Goal: Contribute content: Contribute content

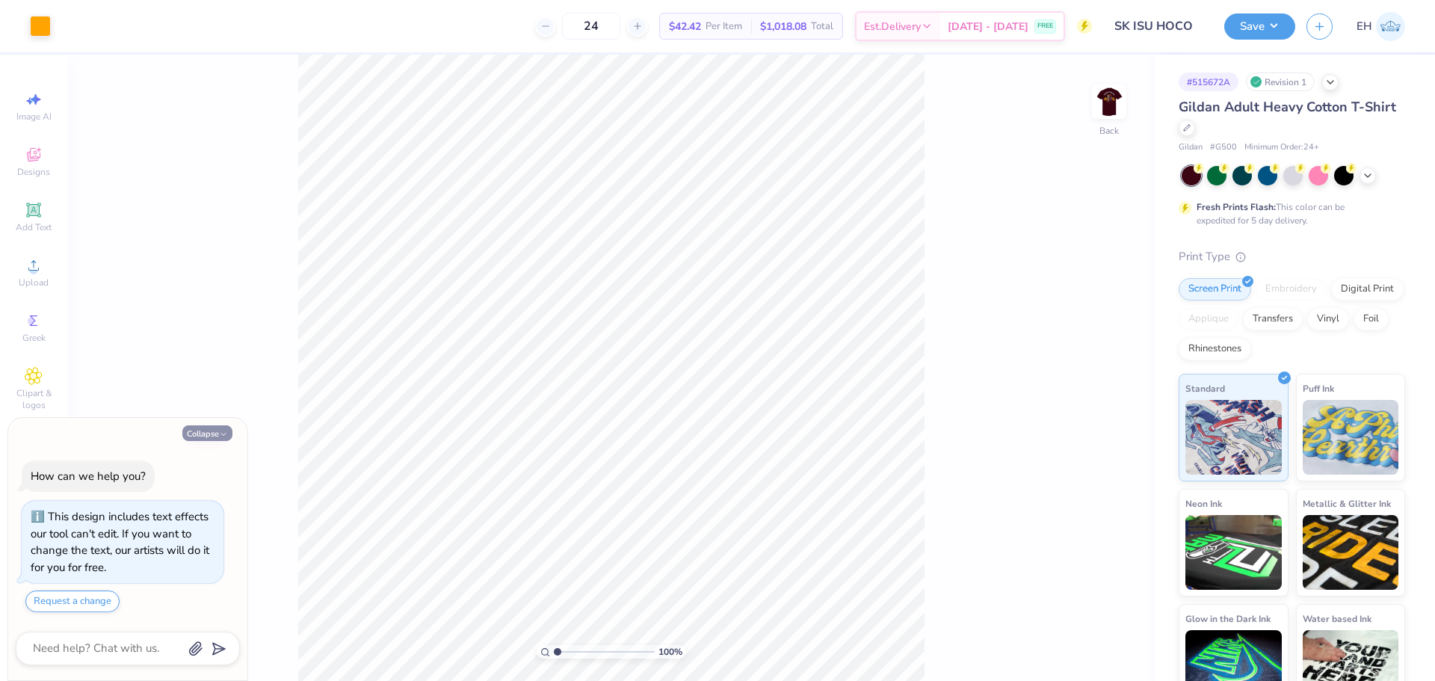
click at [218, 434] on button "Collapse" at bounding box center [207, 433] width 50 height 16
type textarea "x"
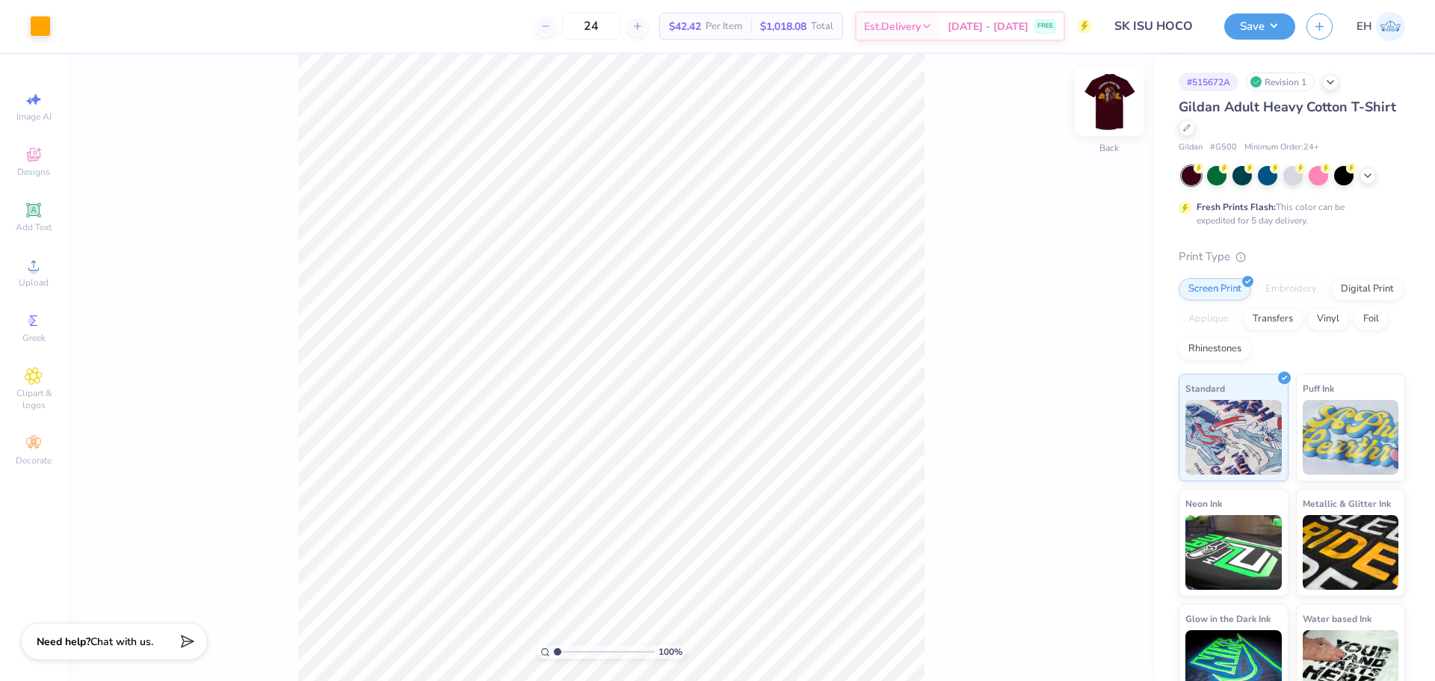
click at [1104, 102] on img at bounding box center [1109, 102] width 60 height 60
click at [44, 26] on div at bounding box center [40, 24] width 21 height 21
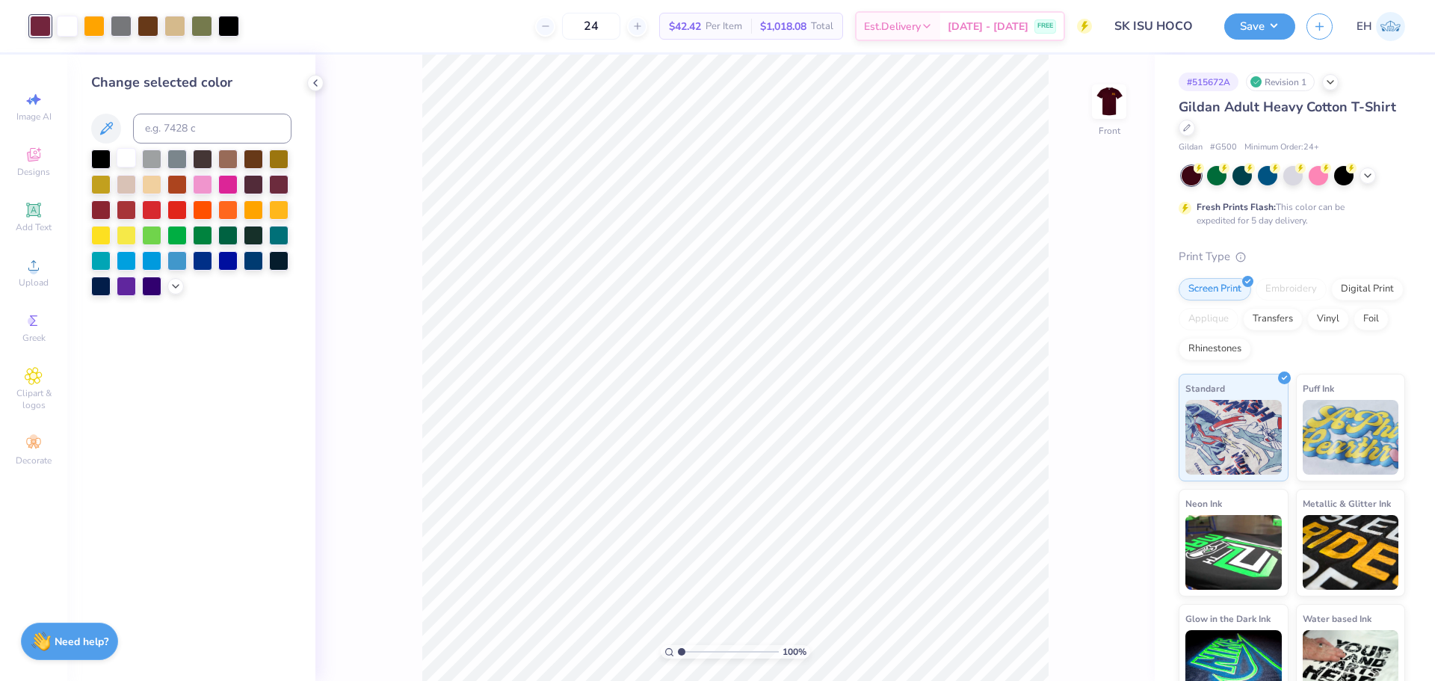
click at [126, 163] on div at bounding box center [126, 157] width 19 height 19
click at [123, 24] on div at bounding box center [121, 24] width 21 height 21
click at [195, 25] on div at bounding box center [201, 24] width 21 height 21
click at [130, 155] on div at bounding box center [126, 157] width 19 height 19
click at [1086, 639] on icon at bounding box center [1084, 639] width 15 height 15
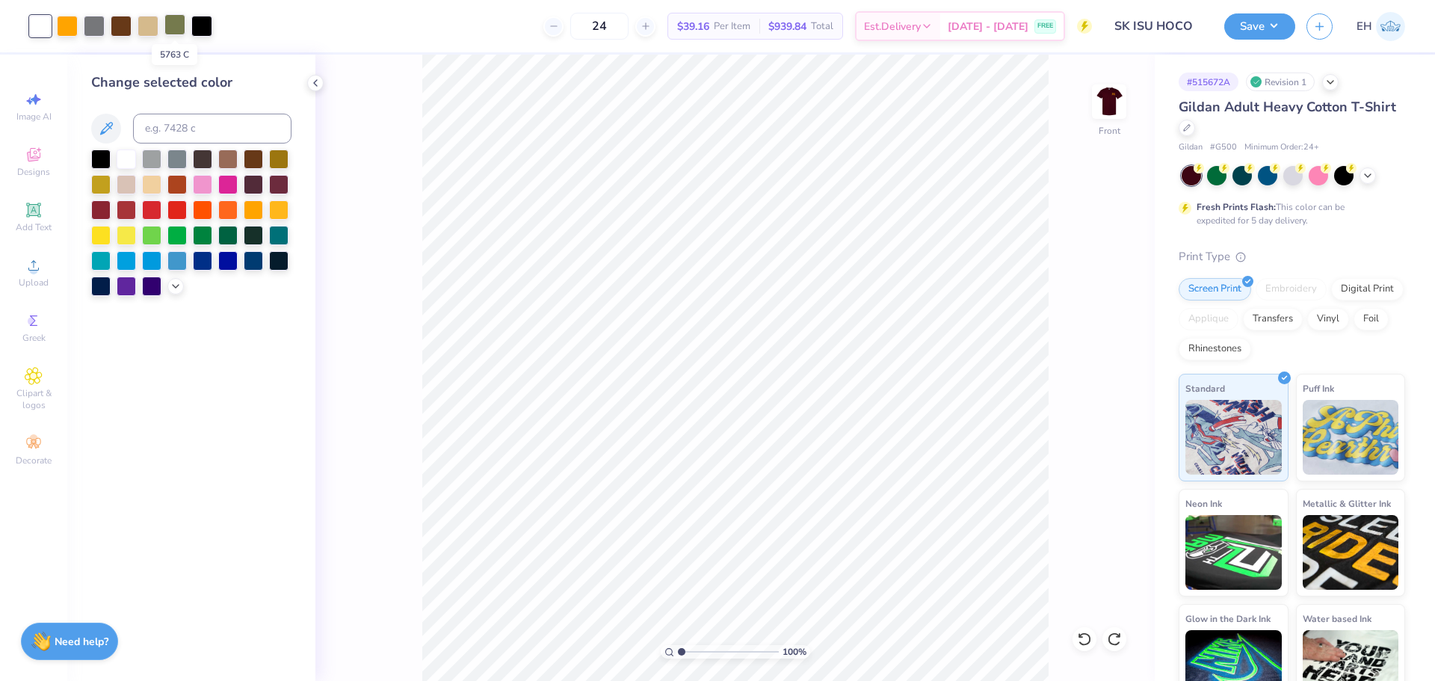
click at [174, 19] on div at bounding box center [174, 24] width 21 height 21
click at [125, 160] on div at bounding box center [126, 157] width 19 height 19
click at [1081, 637] on icon at bounding box center [1080, 635] width 3 height 3
click at [180, 31] on div at bounding box center [174, 24] width 21 height 21
click at [198, 124] on input at bounding box center [212, 129] width 158 height 30
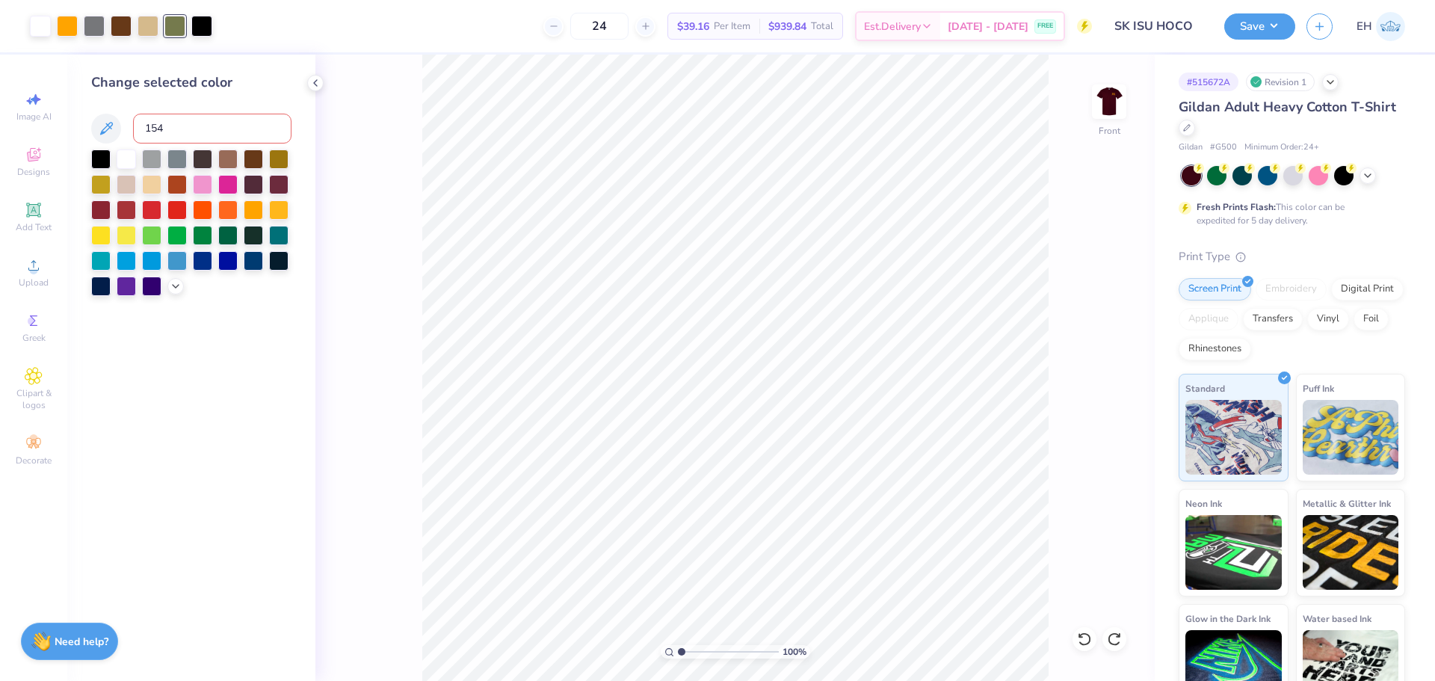
type input "1545"
click at [313, 84] on icon at bounding box center [315, 83] width 12 height 12
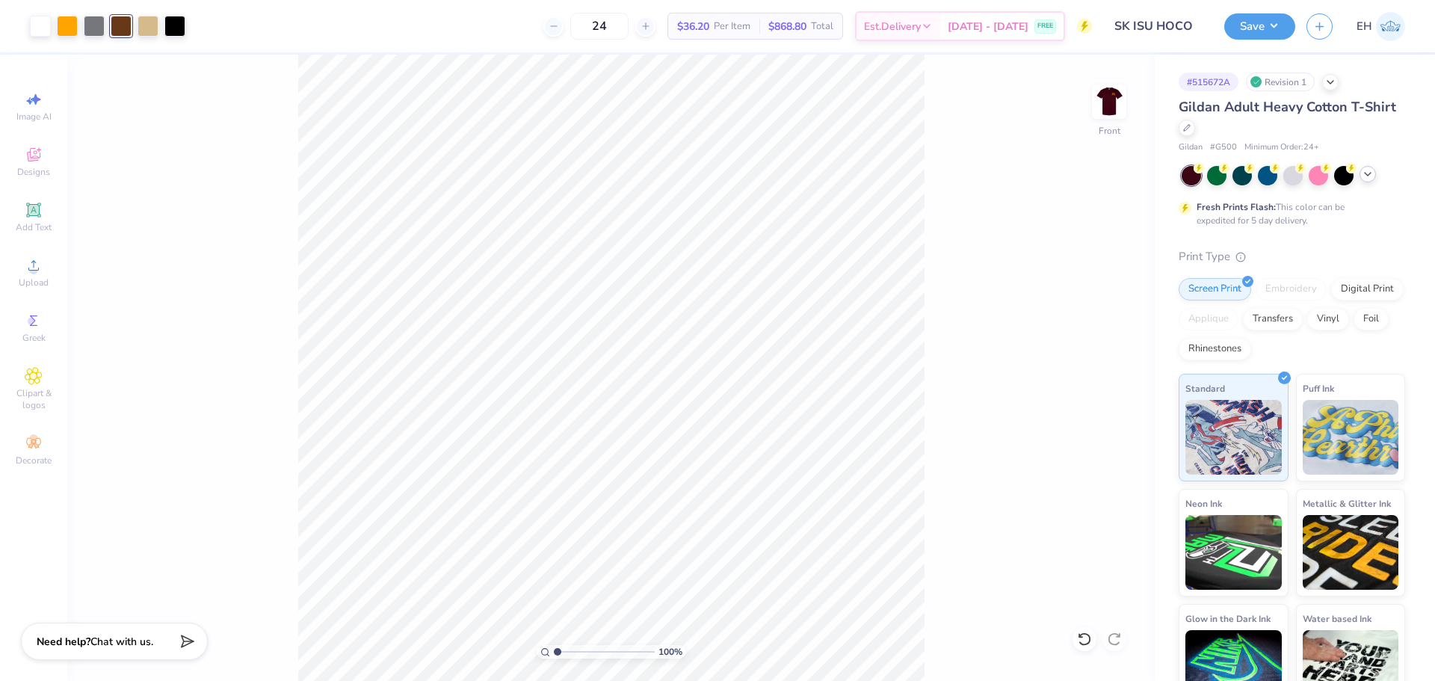
click at [1370, 172] on icon at bounding box center [1368, 174] width 12 height 12
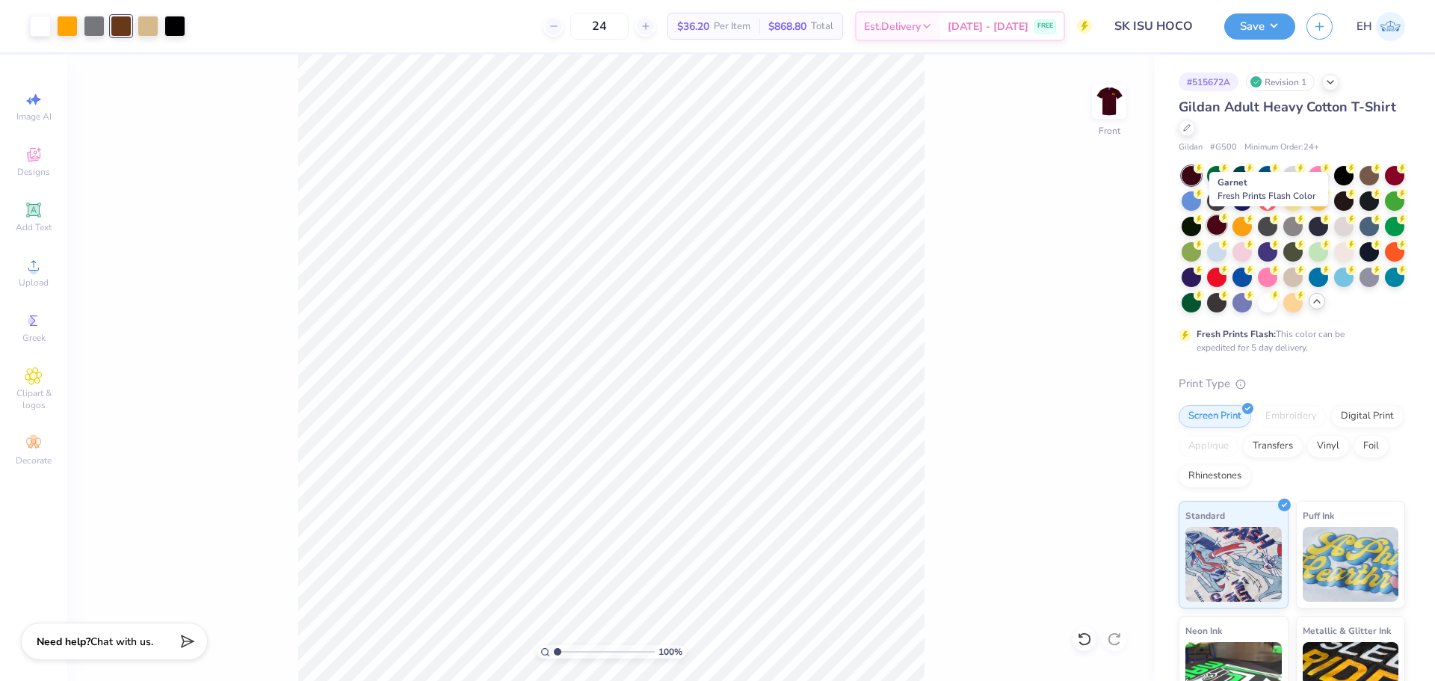
click at [1226, 226] on div at bounding box center [1216, 224] width 19 height 19
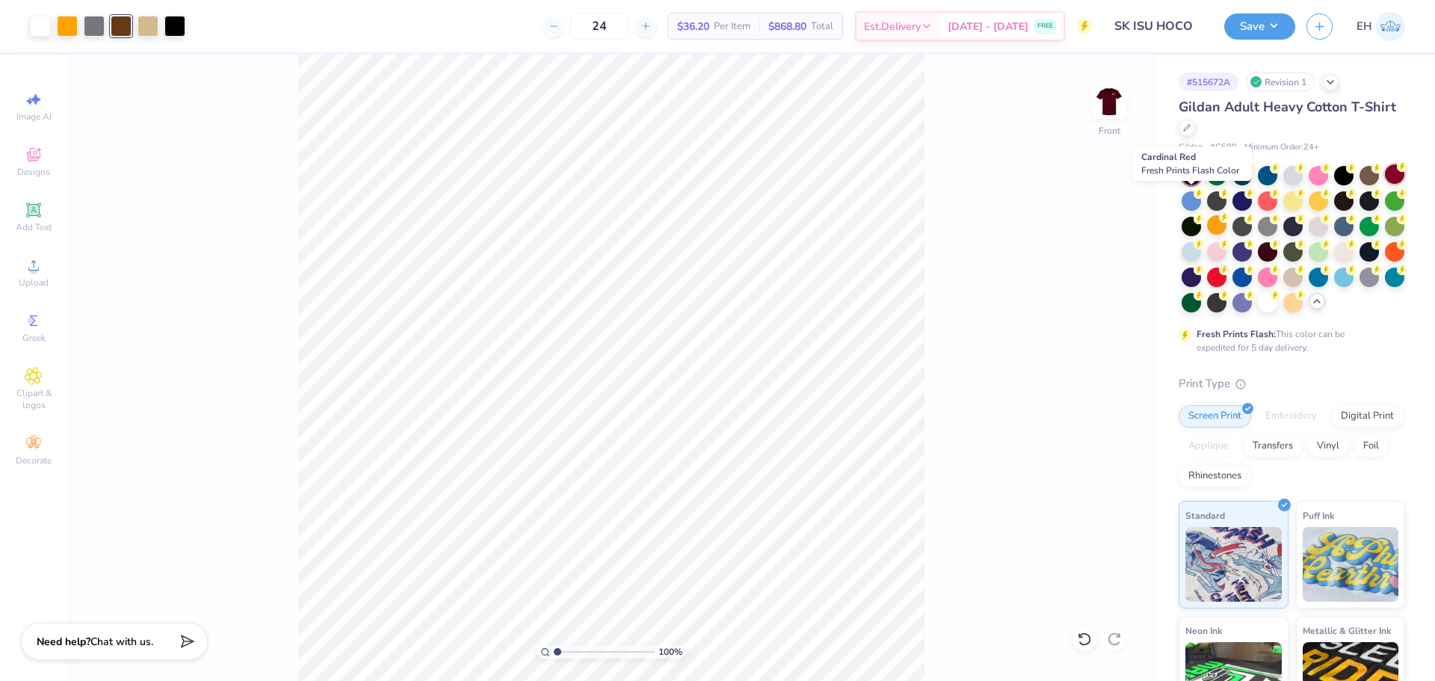
click at [1385, 184] on div at bounding box center [1394, 173] width 19 height 19
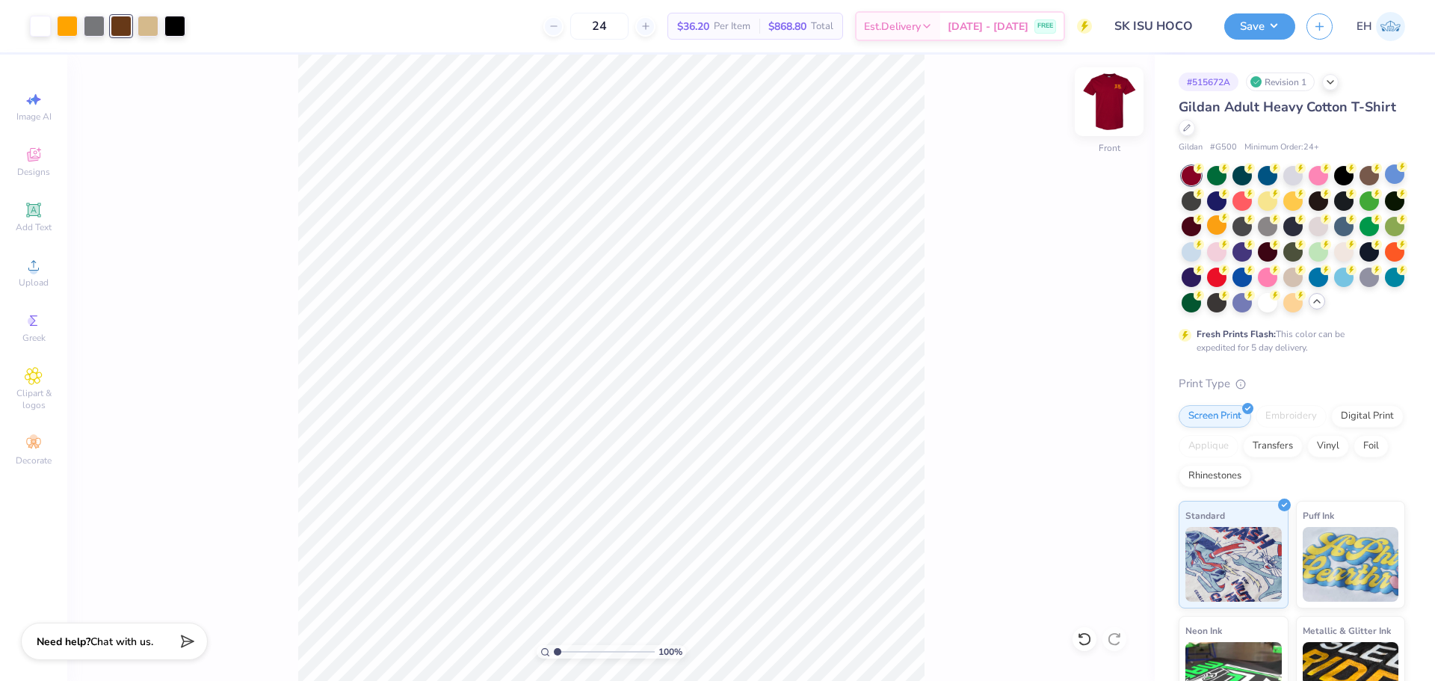
click at [1108, 120] on img at bounding box center [1109, 102] width 60 height 60
click at [1105, 104] on img at bounding box center [1109, 102] width 60 height 60
click at [182, 28] on div at bounding box center [174, 24] width 21 height 21
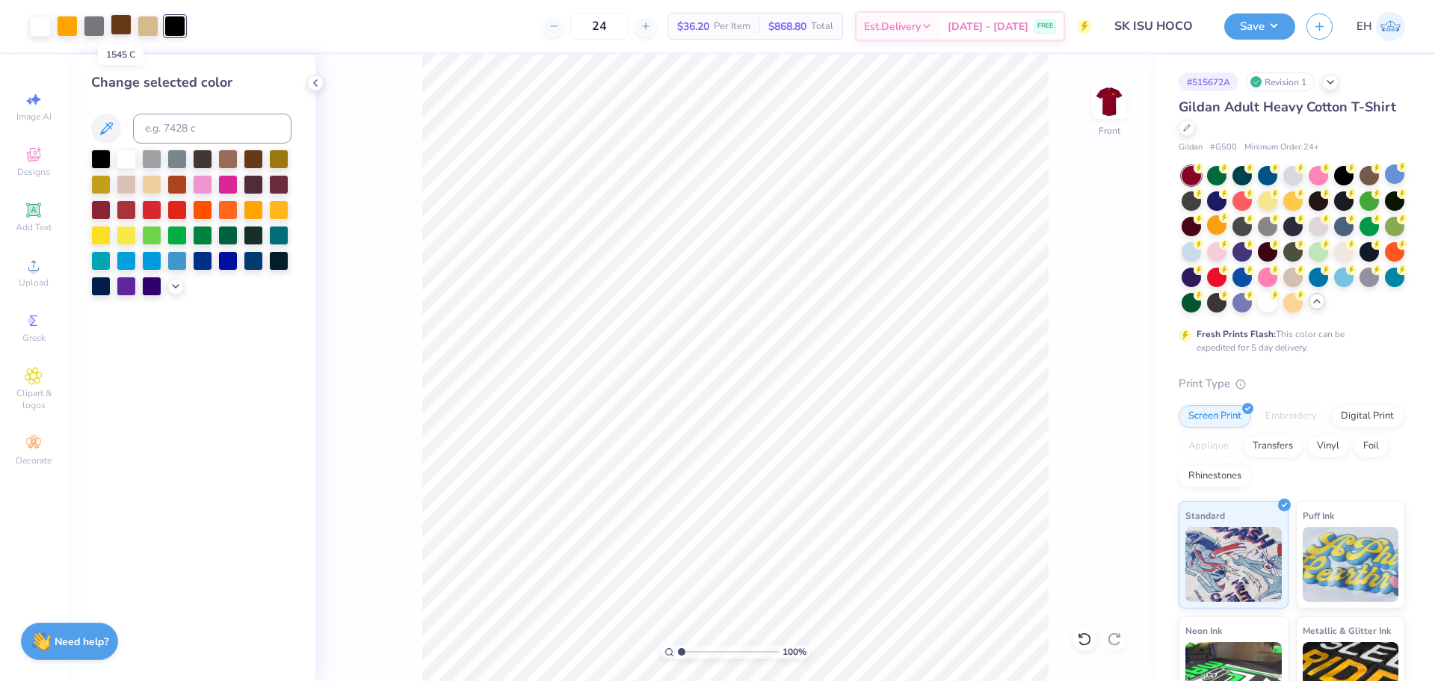
click at [117, 22] on div at bounding box center [121, 24] width 21 height 21
click at [168, 120] on input at bounding box center [212, 129] width 158 height 30
click at [105, 161] on div at bounding box center [100, 157] width 19 height 19
click at [394, 279] on div "100 % Front" at bounding box center [734, 368] width 839 height 626
click at [1081, 638] on icon at bounding box center [1084, 639] width 15 height 15
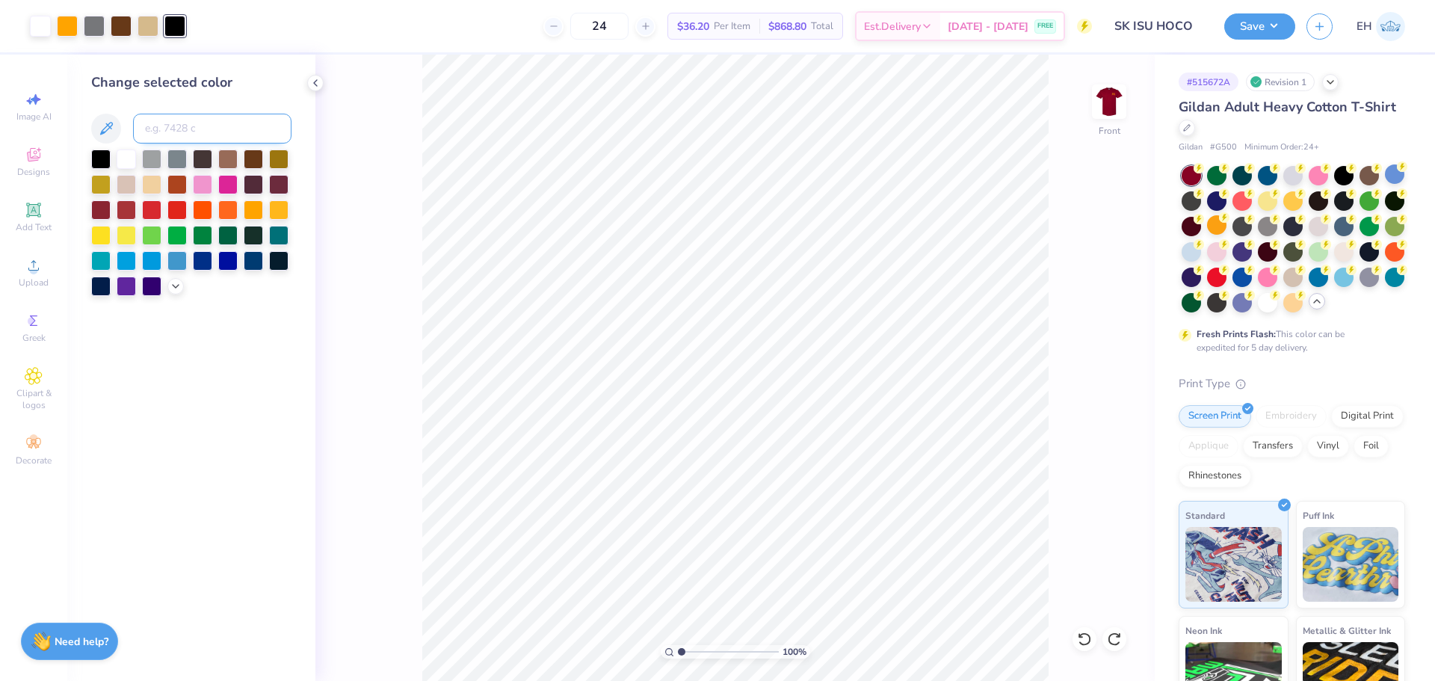
click at [179, 123] on input at bounding box center [212, 129] width 158 height 30
type input "1545"
click at [1090, 638] on icon at bounding box center [1084, 638] width 13 height 13
click at [183, 129] on input at bounding box center [212, 129] width 158 height 30
click at [107, 160] on div at bounding box center [100, 157] width 19 height 19
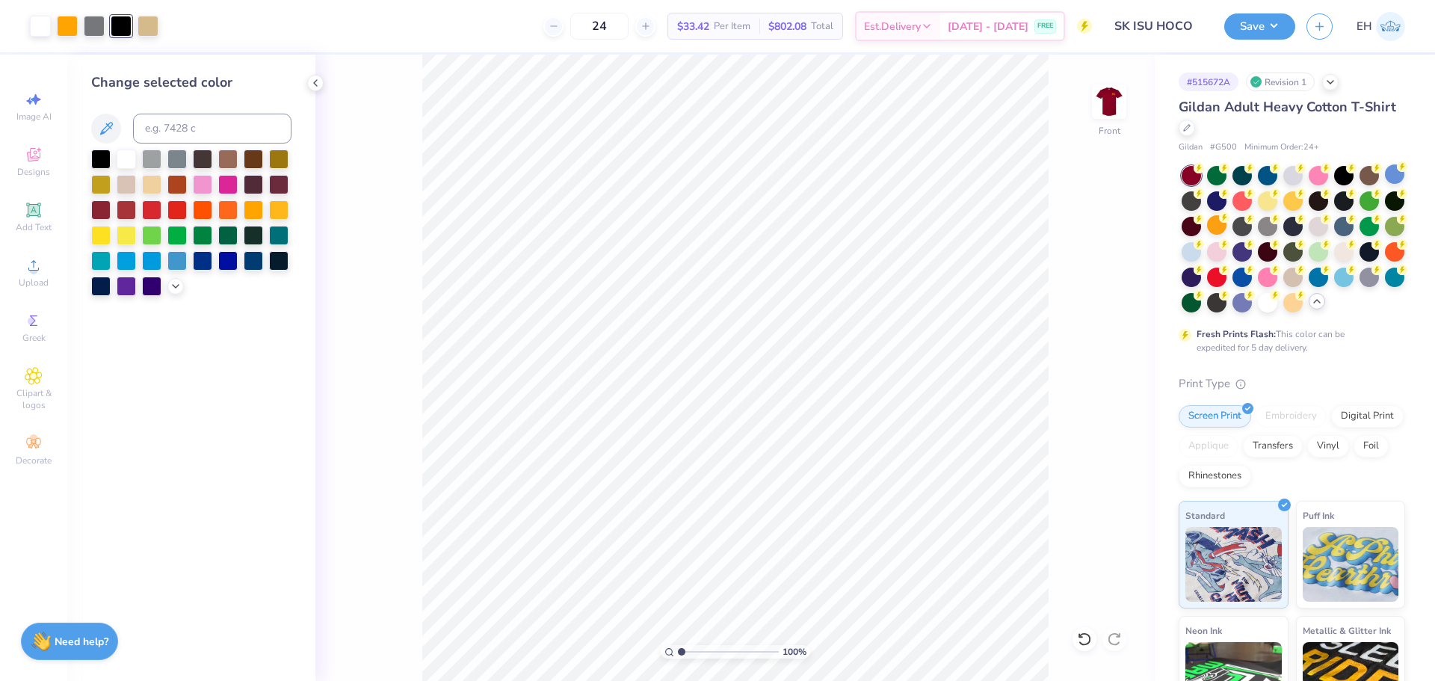
click at [383, 374] on div "100 % Front" at bounding box center [734, 368] width 839 height 626
click at [1115, 105] on img at bounding box center [1109, 102] width 60 height 60
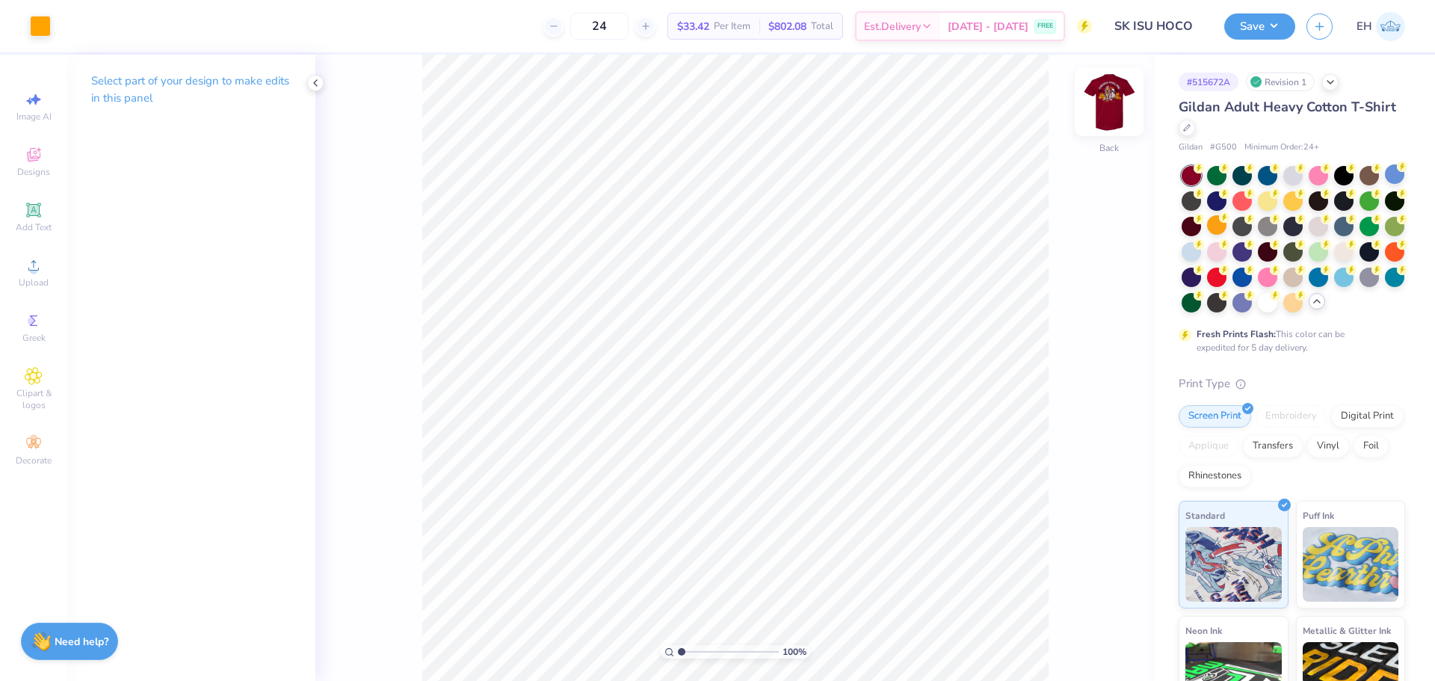
click at [1104, 109] on img at bounding box center [1109, 102] width 60 height 60
click at [1250, 34] on button "Save" at bounding box center [1259, 24] width 71 height 26
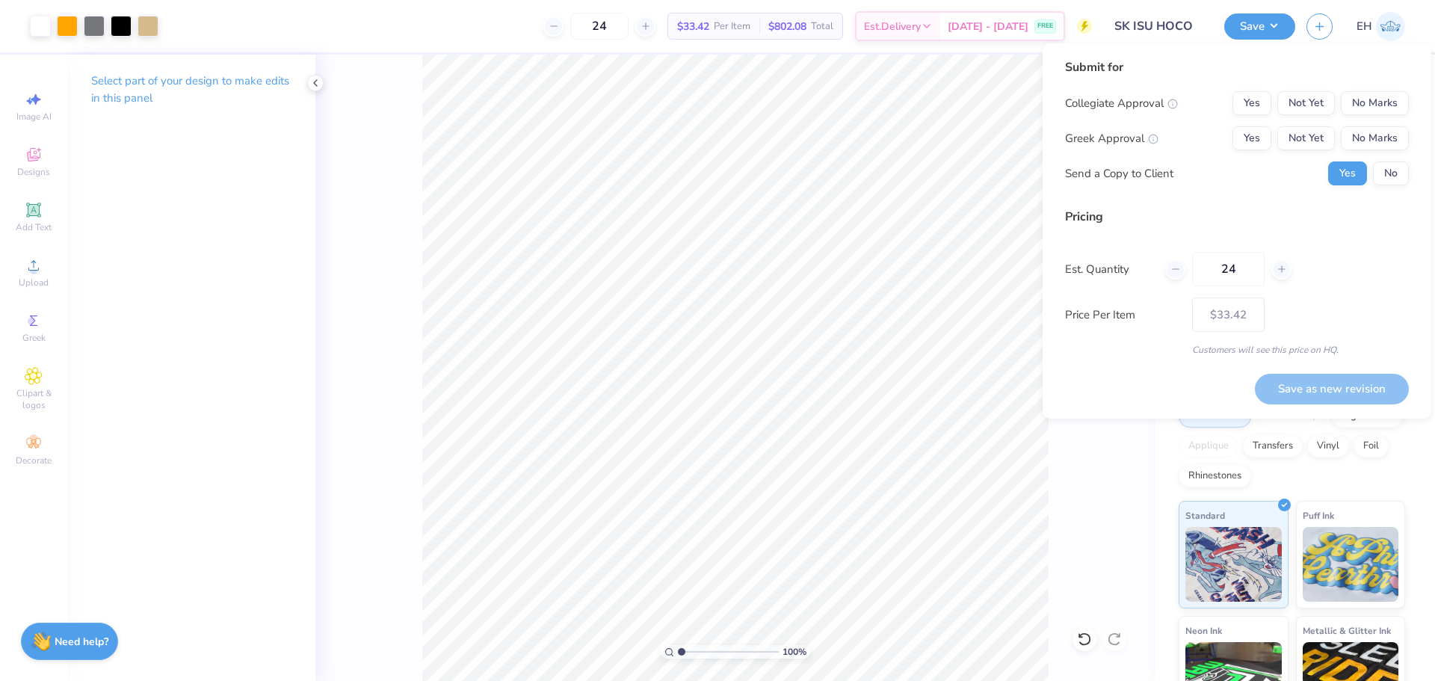
click at [1393, 117] on div "Collegiate Approval Yes Not Yet No Marks Greek Approval Yes Not Yet No Marks Se…" at bounding box center [1237, 138] width 344 height 94
click at [1388, 116] on div "Collegiate Approval Yes Not Yet No Marks Greek Approval Yes Not Yet No Marks Se…" at bounding box center [1237, 138] width 344 height 94
click at [1380, 108] on button "No Marks" at bounding box center [1375, 103] width 68 height 24
click at [1254, 131] on button "Yes" at bounding box center [1251, 138] width 39 height 24
click at [1298, 395] on button "Save as new revision" at bounding box center [1332, 389] width 154 height 31
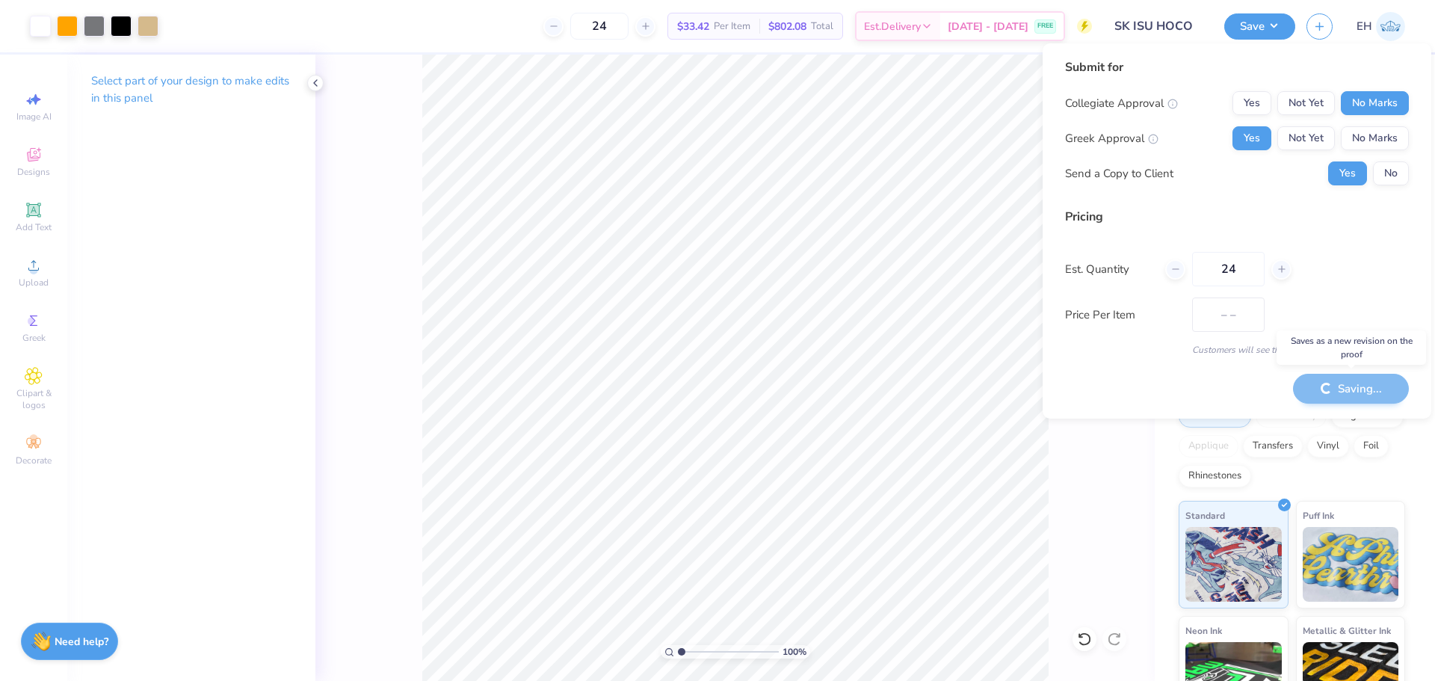
type input "$33.42"
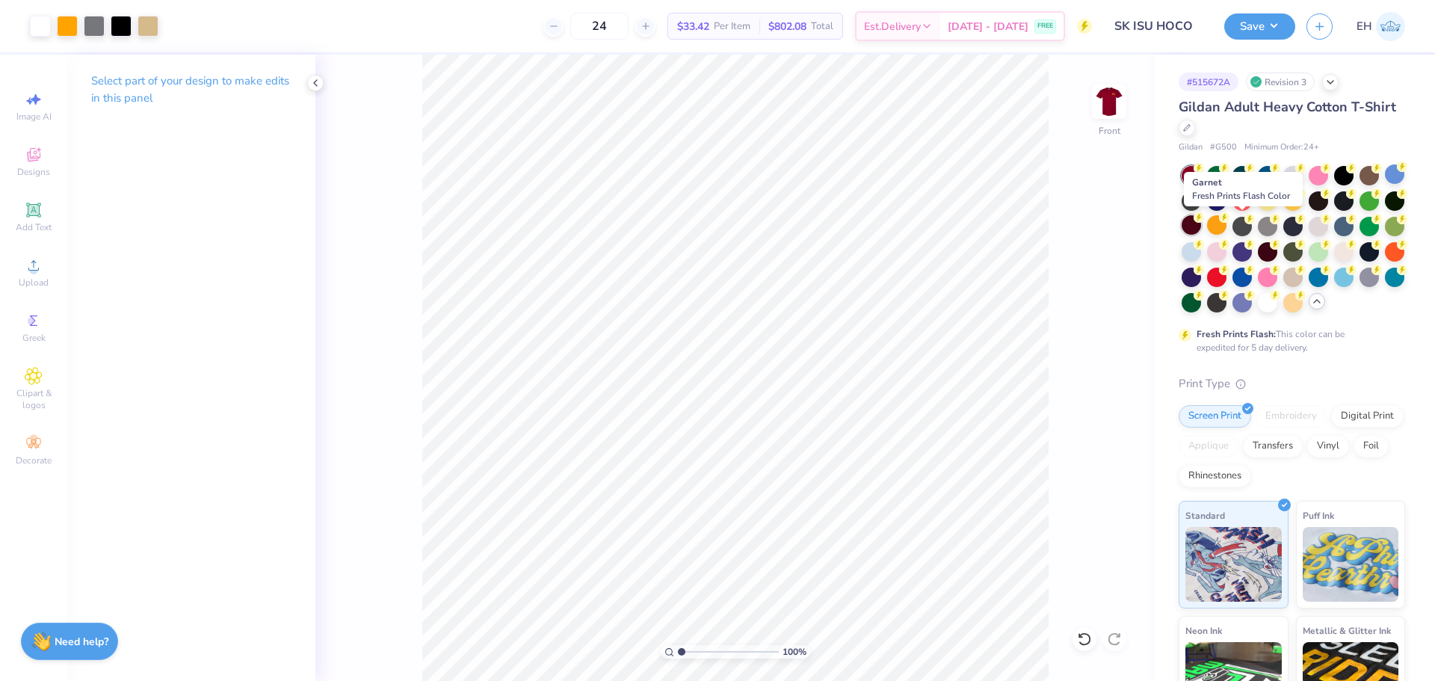
click at [1201, 229] on div at bounding box center [1191, 224] width 19 height 19
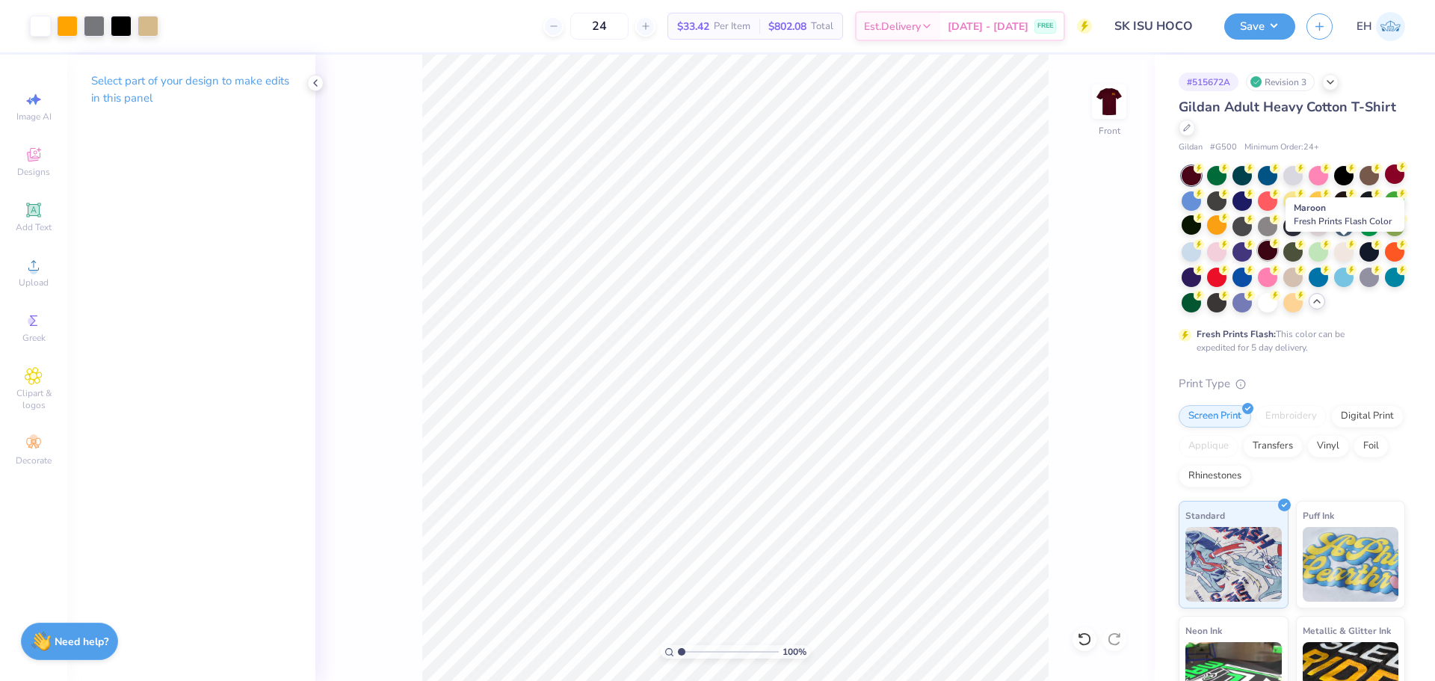
click at [1277, 253] on div at bounding box center [1267, 250] width 19 height 19
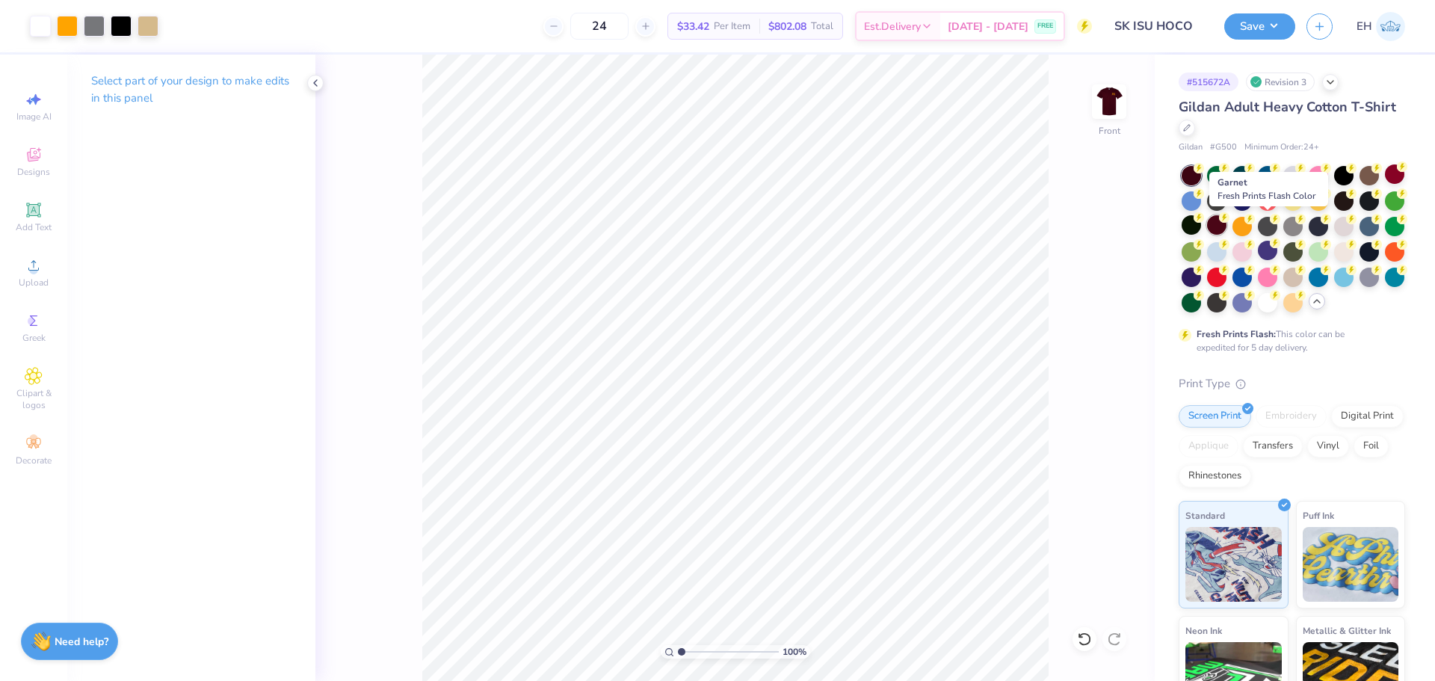
click at [1226, 220] on div at bounding box center [1216, 224] width 19 height 19
